Goal: Task Accomplishment & Management: Use online tool/utility

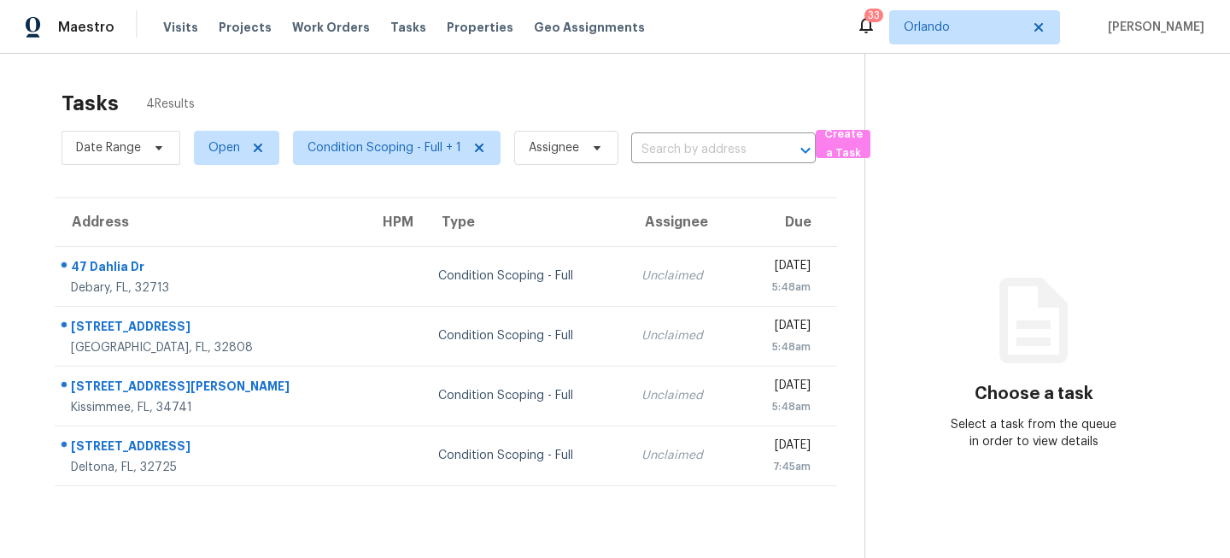
click at [366, 272] on td at bounding box center [396, 276] width 60 height 60
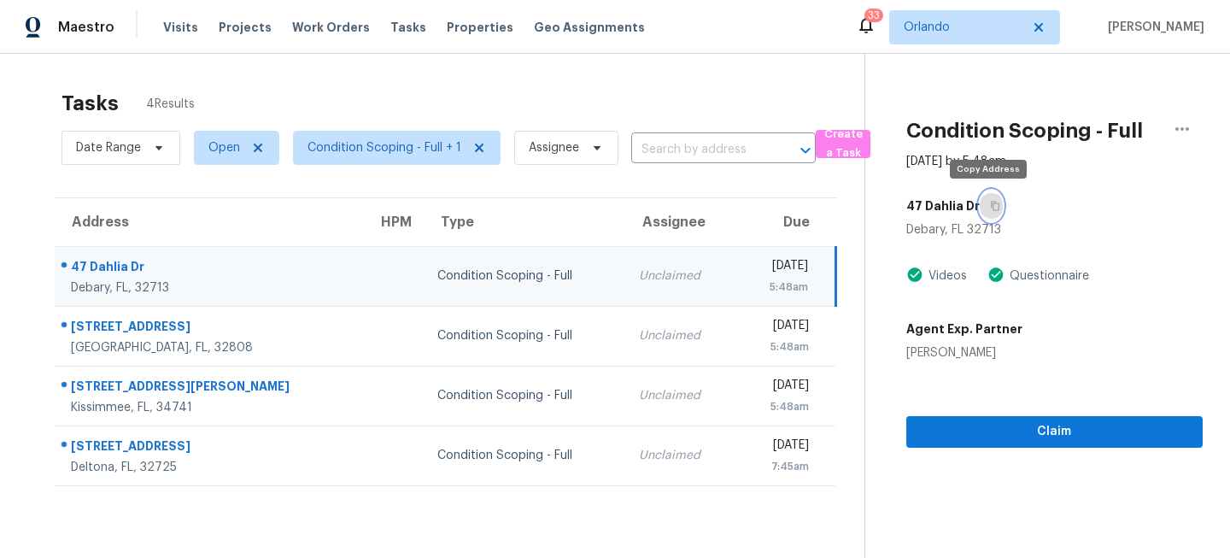
click at [990, 206] on icon "button" at bounding box center [995, 206] width 10 height 10
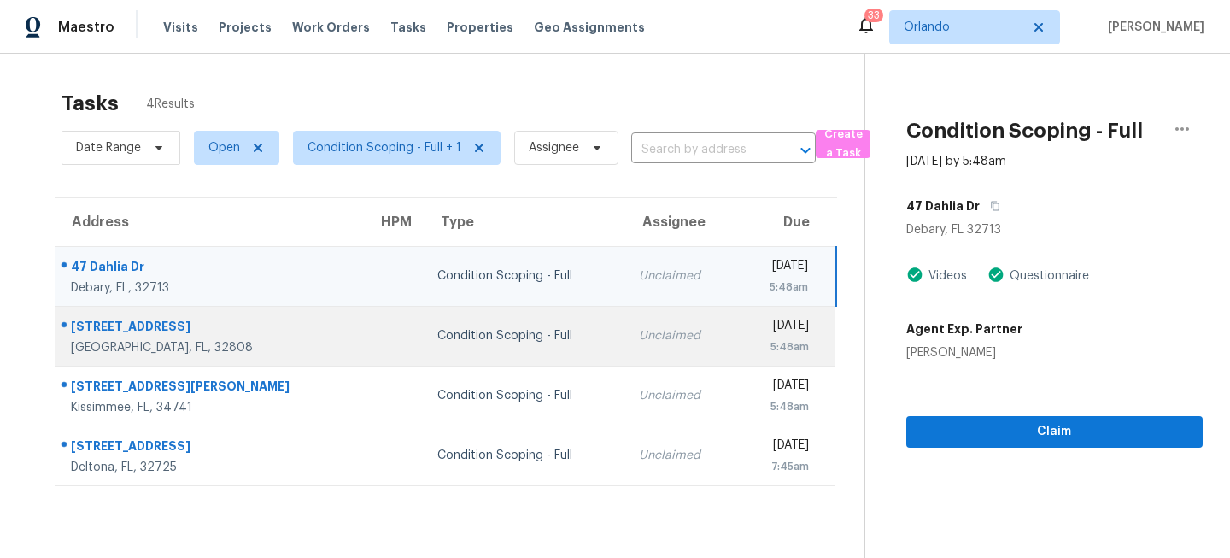
click at [480, 332] on div "Condition Scoping - Full" at bounding box center [524, 335] width 174 height 17
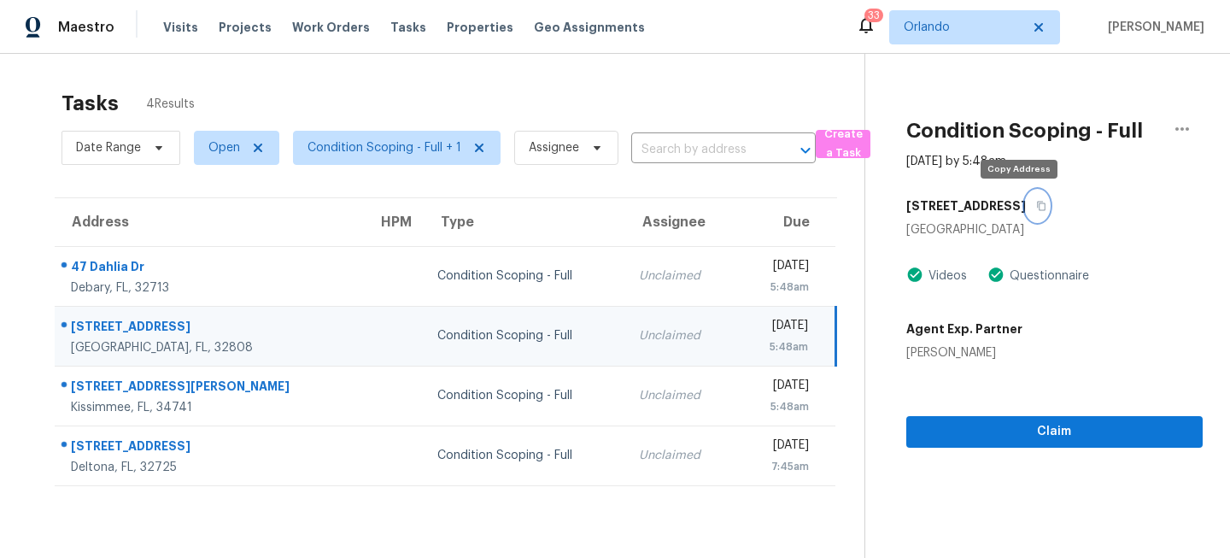
click at [1036, 205] on icon "button" at bounding box center [1041, 206] width 10 height 10
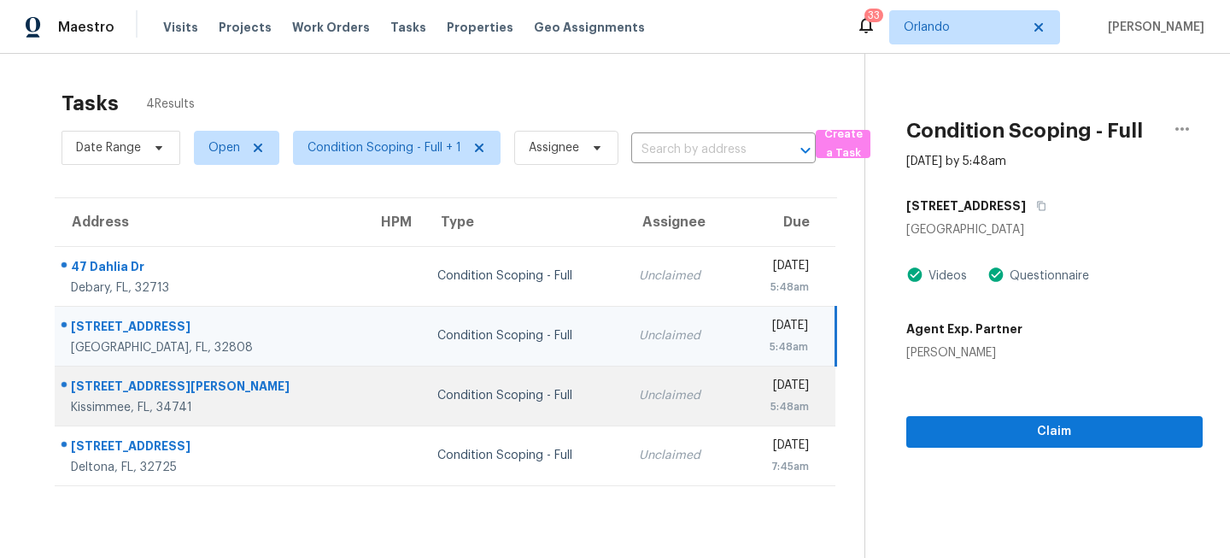
click at [523, 387] on td "Condition Scoping - Full" at bounding box center [525, 396] width 202 height 60
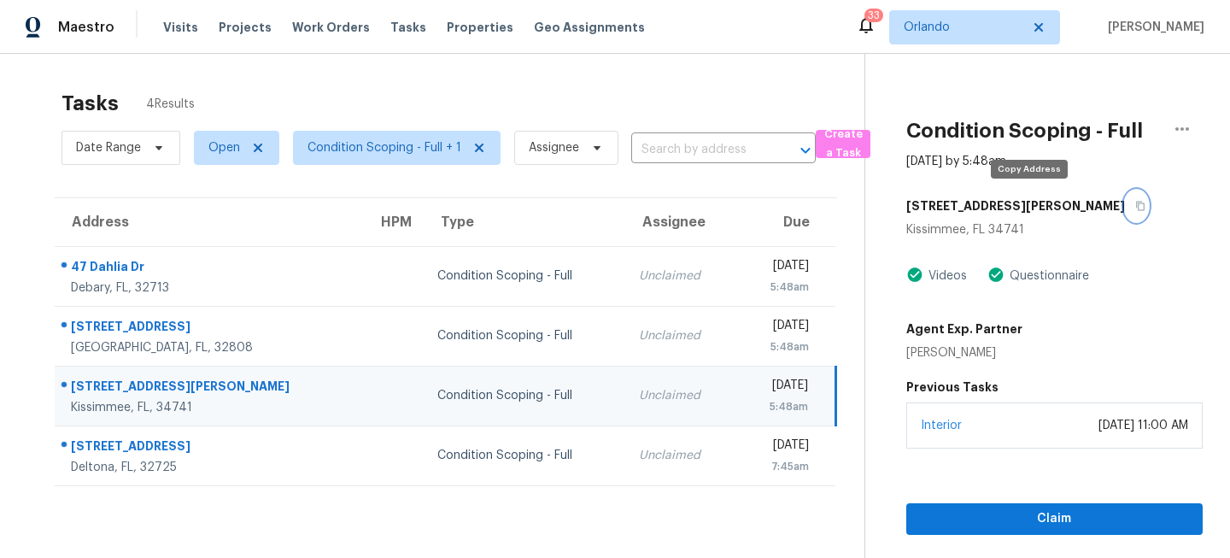
click at [1125, 205] on button "button" at bounding box center [1136, 206] width 23 height 31
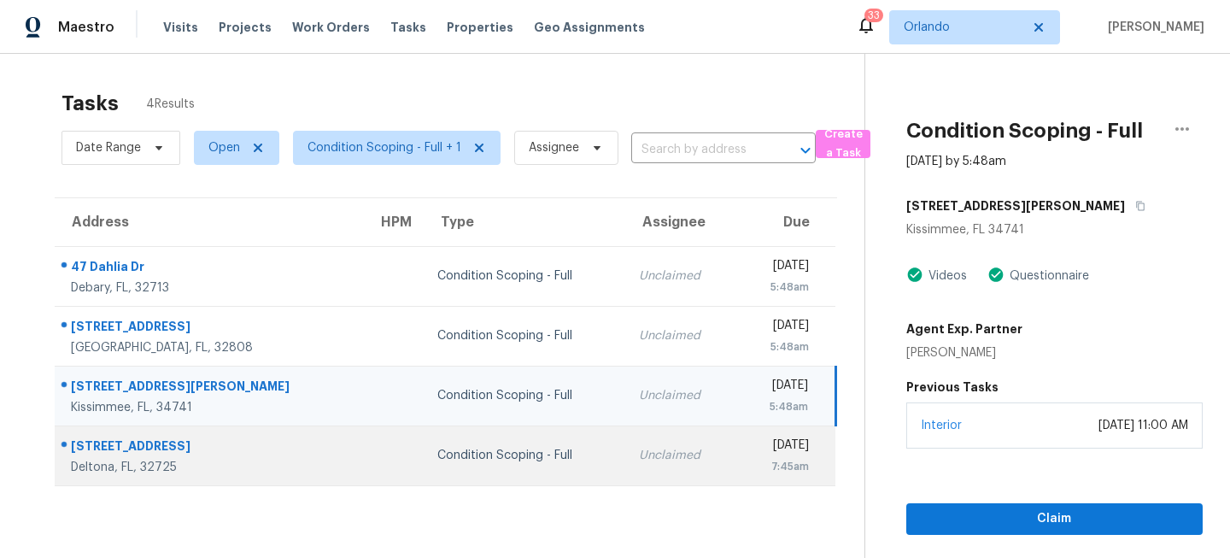
click at [490, 456] on div "Condition Scoping - Full" at bounding box center [524, 455] width 174 height 17
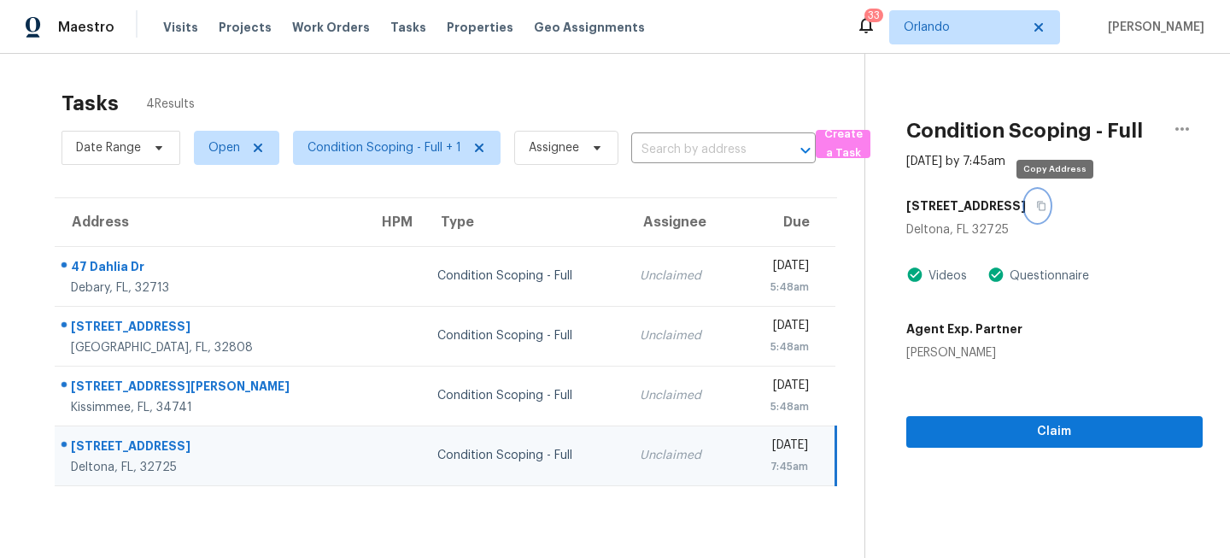
click at [1047, 201] on icon "button" at bounding box center [1041, 206] width 10 height 10
click at [962, 24] on span "Orlando" at bounding box center [962, 27] width 117 height 17
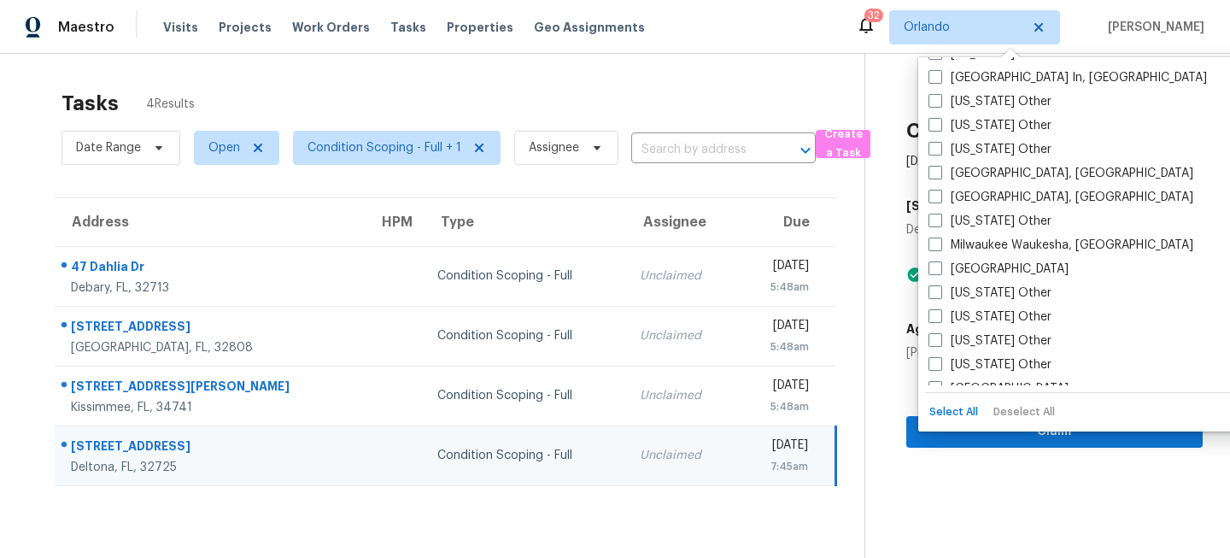
scroll to position [1341, 0]
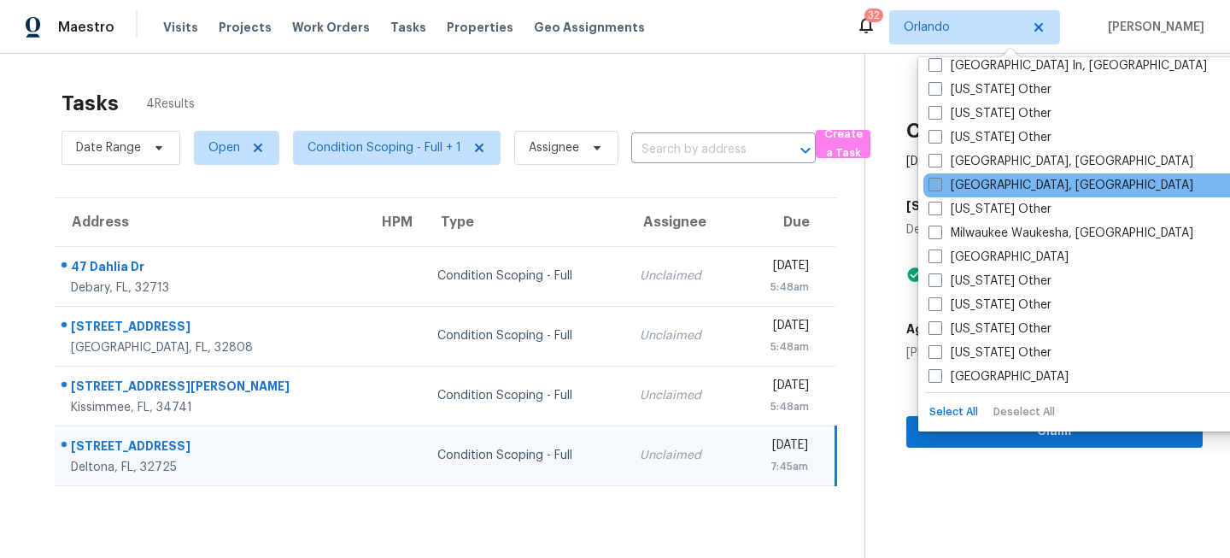
click at [949, 190] on label "[GEOGRAPHIC_DATA], [GEOGRAPHIC_DATA]" at bounding box center [1061, 185] width 265 height 17
click at [940, 188] on input "[GEOGRAPHIC_DATA], [GEOGRAPHIC_DATA]" at bounding box center [934, 182] width 11 height 11
checkbox input "true"
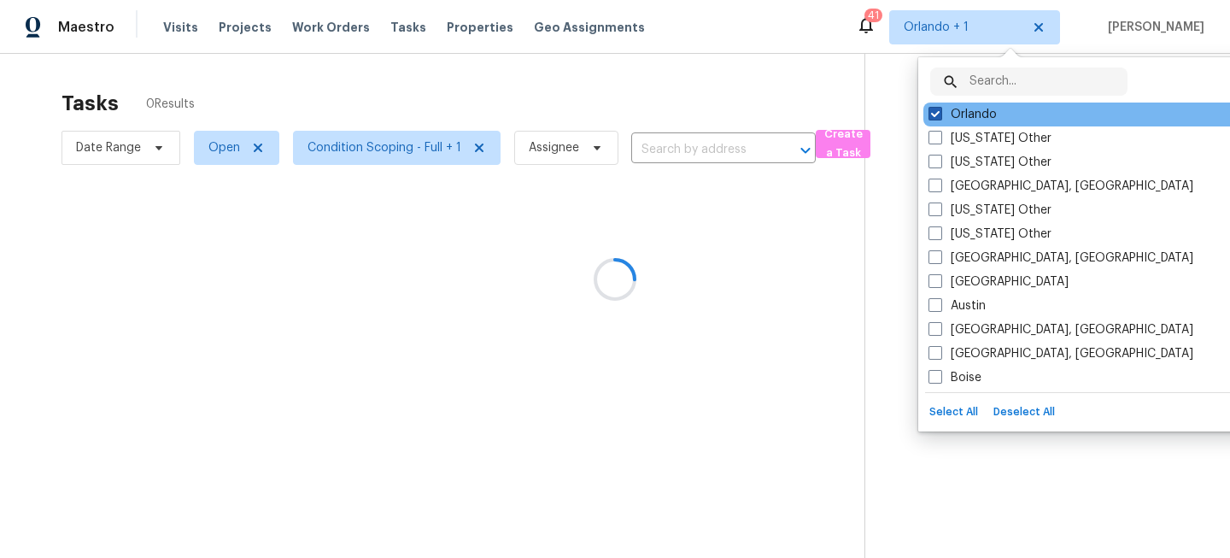
click at [953, 111] on label "Orlando" at bounding box center [963, 114] width 68 height 17
click at [940, 111] on input "Orlando" at bounding box center [934, 111] width 11 height 11
checkbox input "false"
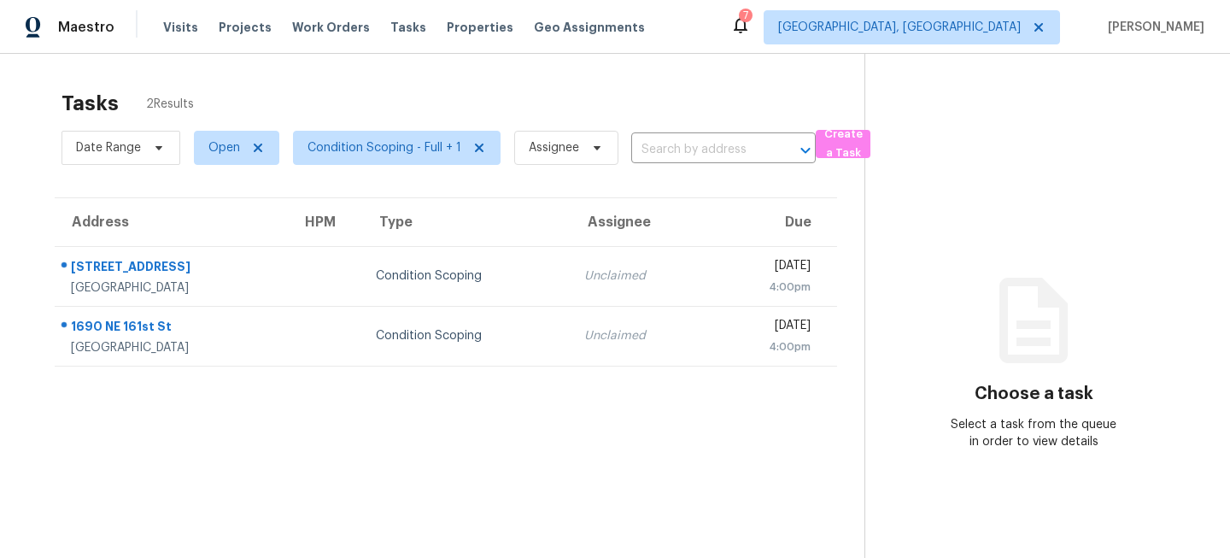
click at [362, 259] on td at bounding box center [325, 276] width 74 height 60
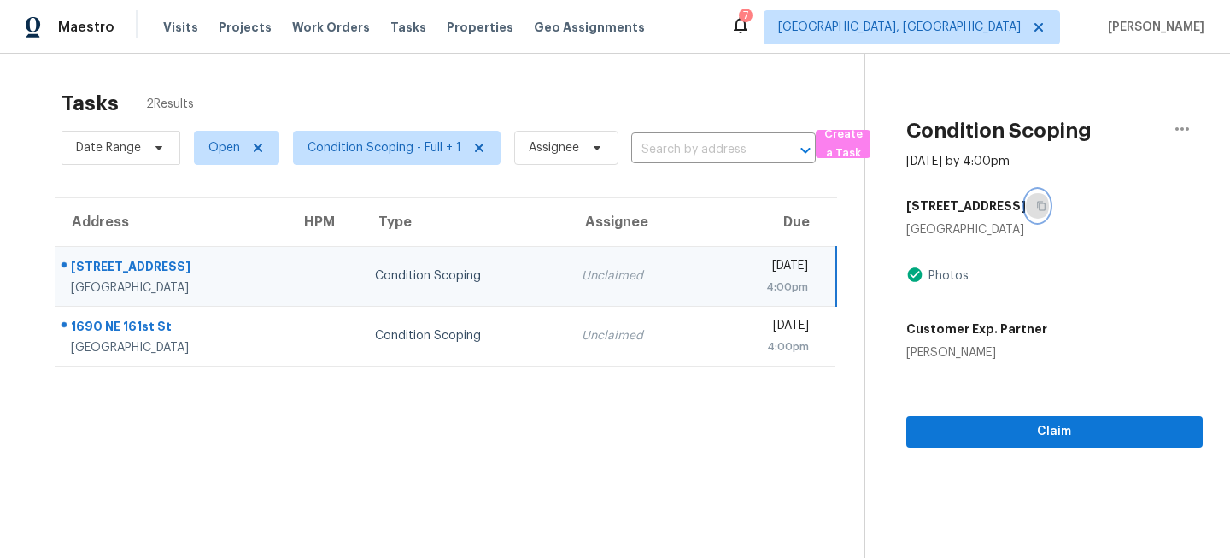
click at [1037, 206] on icon "button" at bounding box center [1041, 206] width 9 height 9
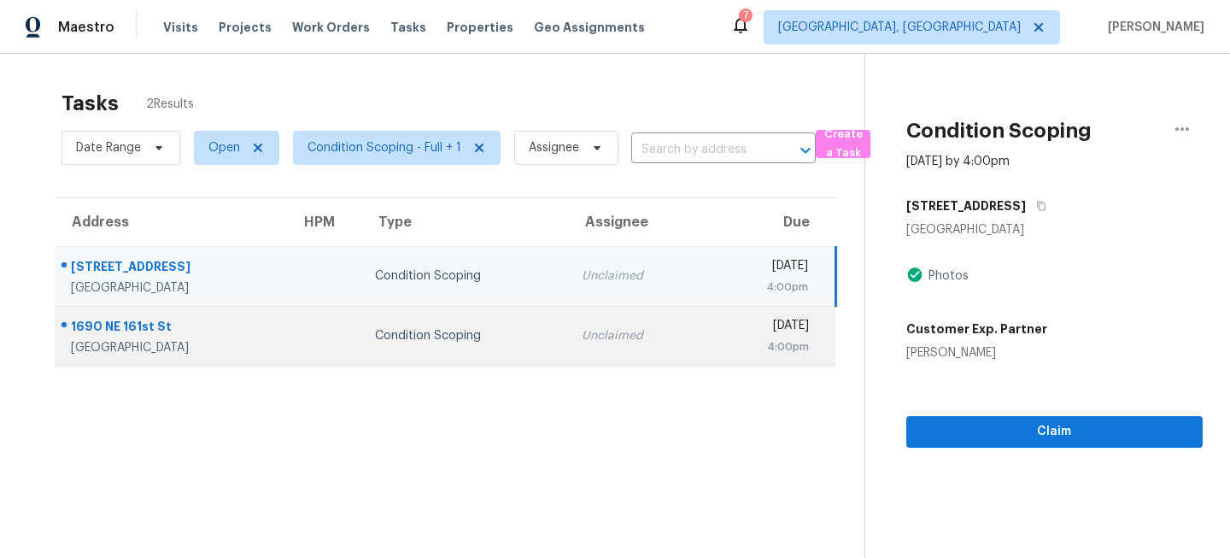
click at [720, 355] on div "4:00pm" at bounding box center [765, 346] width 90 height 17
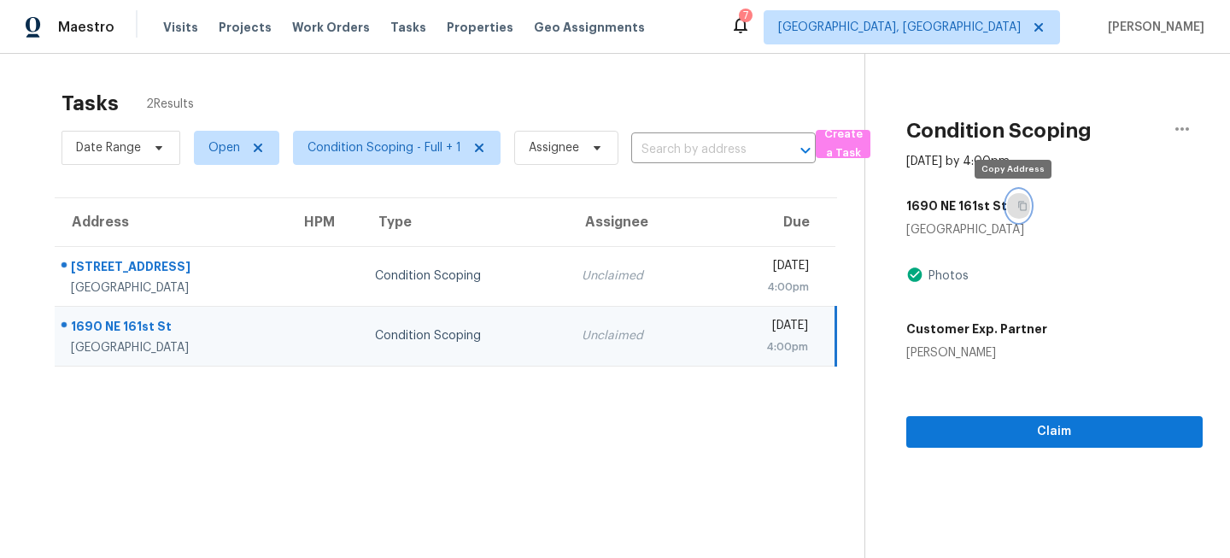
click at [1018, 201] on icon "button" at bounding box center [1023, 206] width 10 height 10
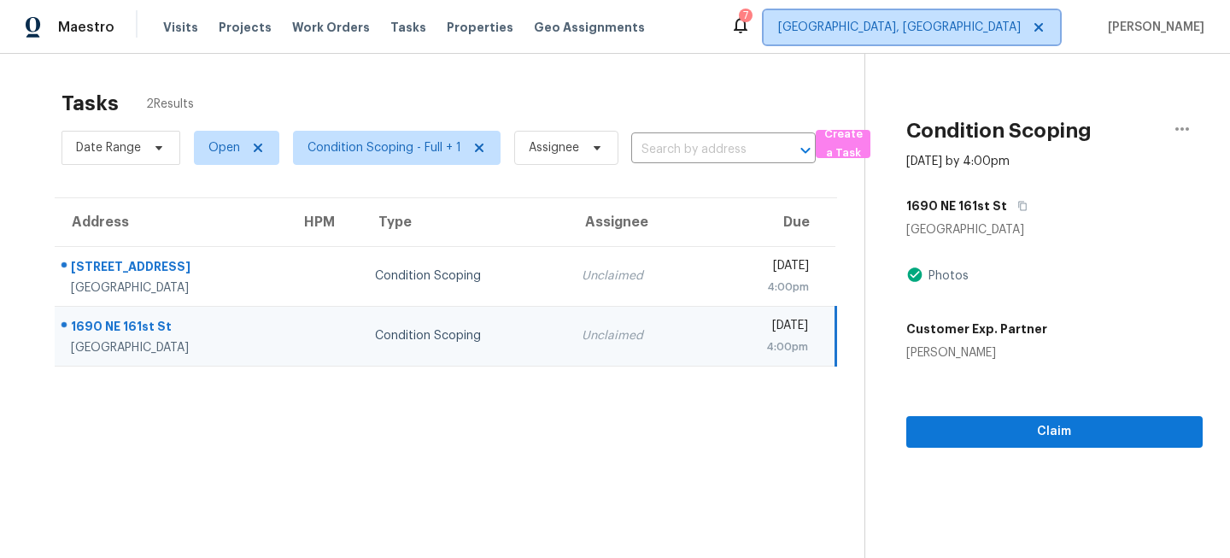
click at [964, 23] on span "[GEOGRAPHIC_DATA], [GEOGRAPHIC_DATA]" at bounding box center [899, 27] width 243 height 17
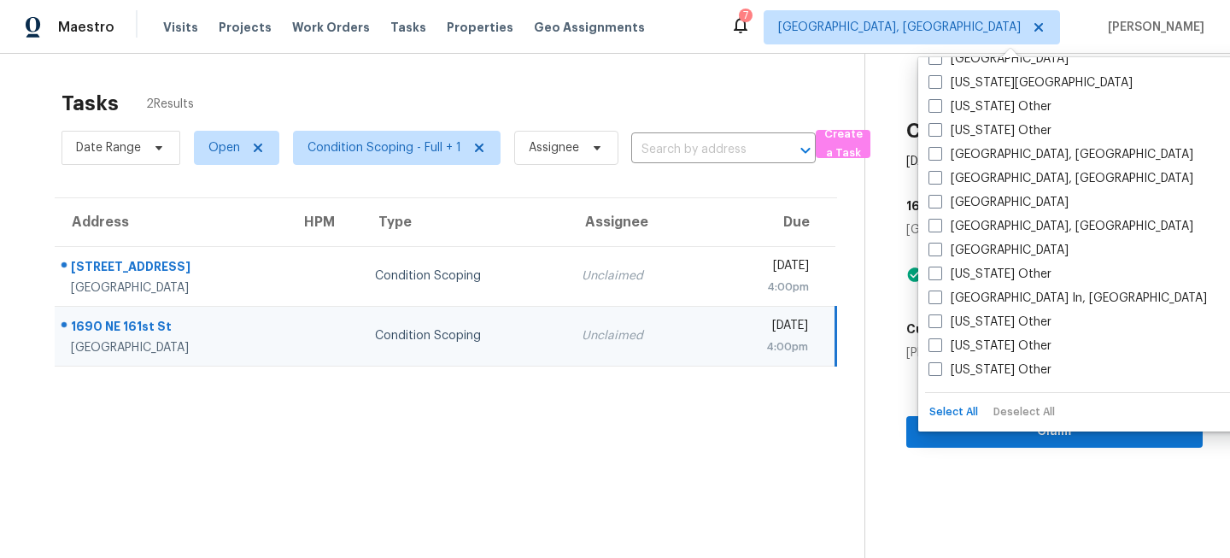
scroll to position [1068, 0]
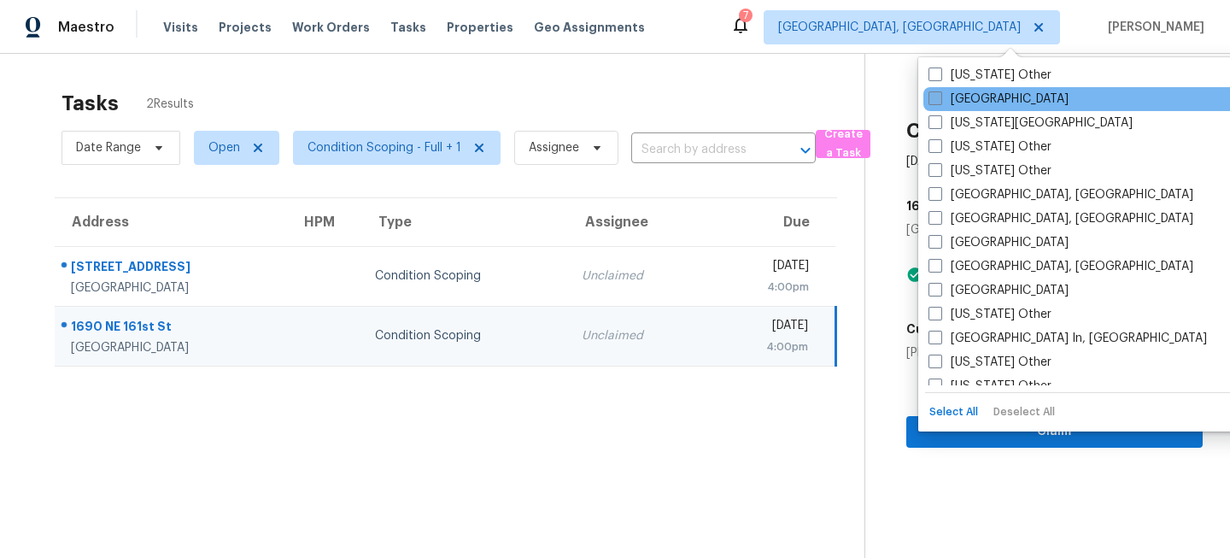
click at [949, 97] on label "[GEOGRAPHIC_DATA]" at bounding box center [999, 99] width 140 height 17
click at [940, 97] on input "[GEOGRAPHIC_DATA]" at bounding box center [934, 96] width 11 height 11
checkbox input "true"
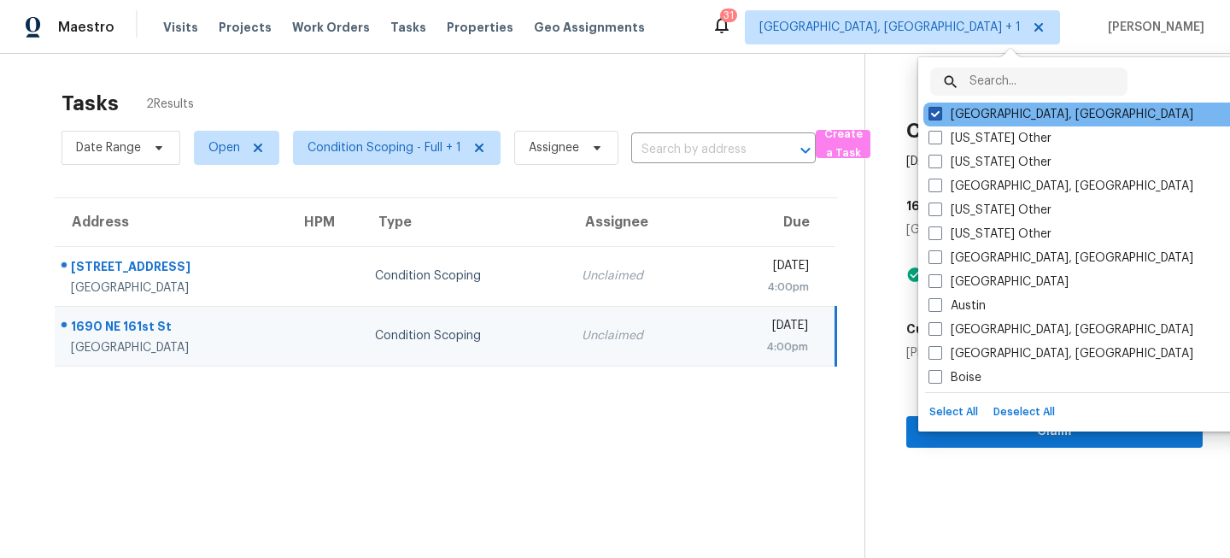
click at [942, 111] on label "[GEOGRAPHIC_DATA], [GEOGRAPHIC_DATA]" at bounding box center [1061, 114] width 265 height 17
click at [940, 111] on input "[GEOGRAPHIC_DATA], [GEOGRAPHIC_DATA]" at bounding box center [934, 111] width 11 height 11
checkbox input "false"
